Goal: Information Seeking & Learning: Learn about a topic

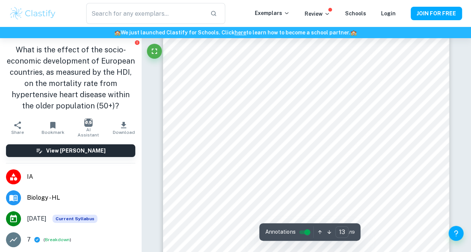
scroll to position [5134, 0]
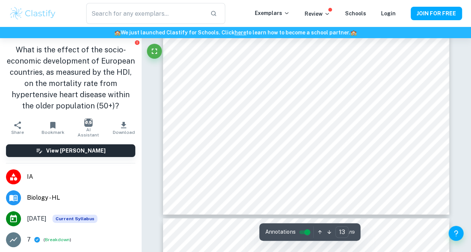
type input "14"
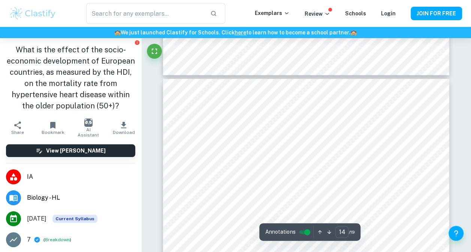
scroll to position [5409, 0]
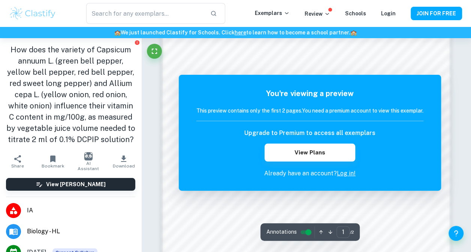
scroll to position [657, 0]
